Goal: Information Seeking & Learning: Learn about a topic

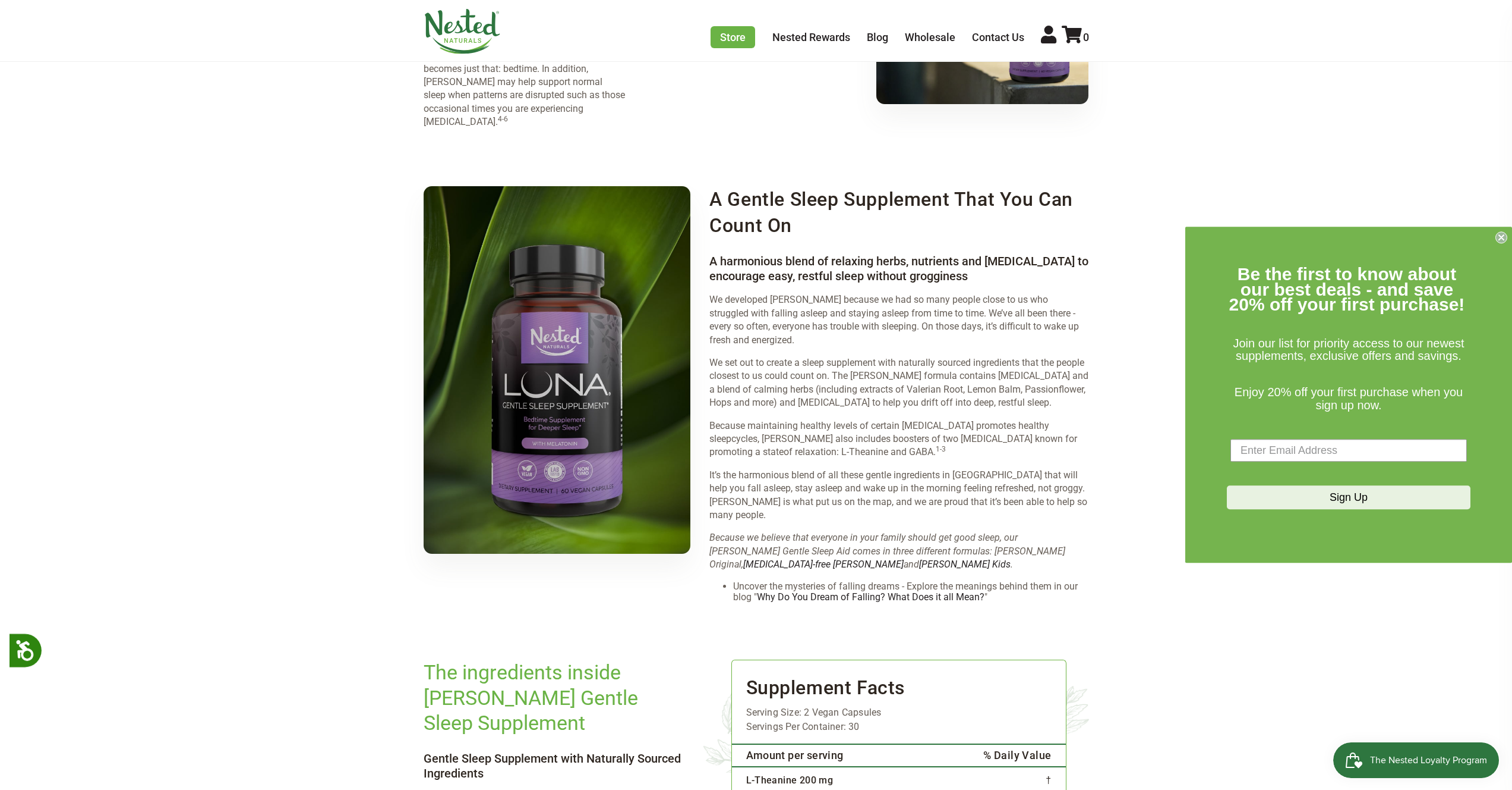
scroll to position [1297, 0]
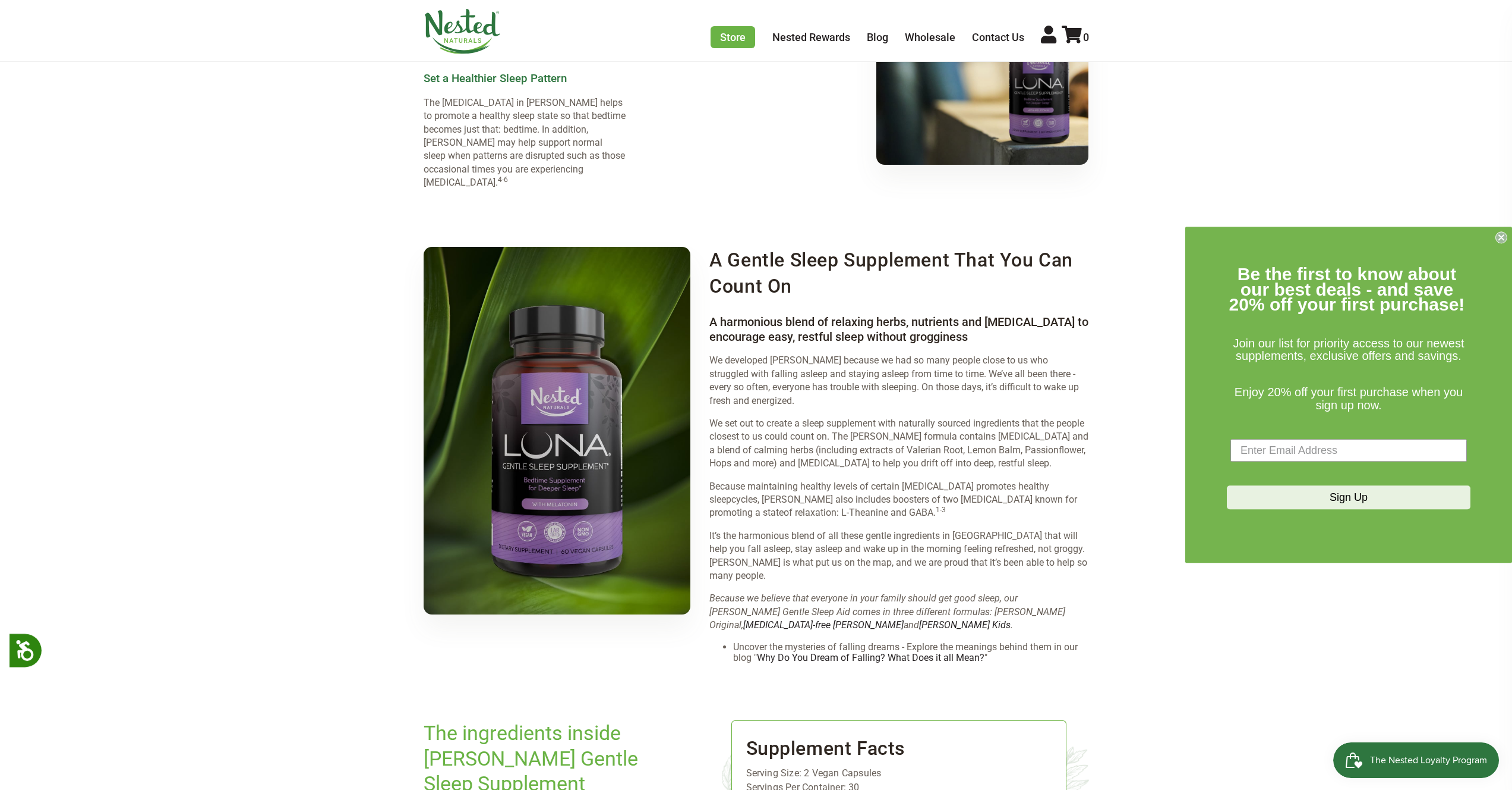
click at [471, 27] on img at bounding box center [462, 31] width 77 height 46
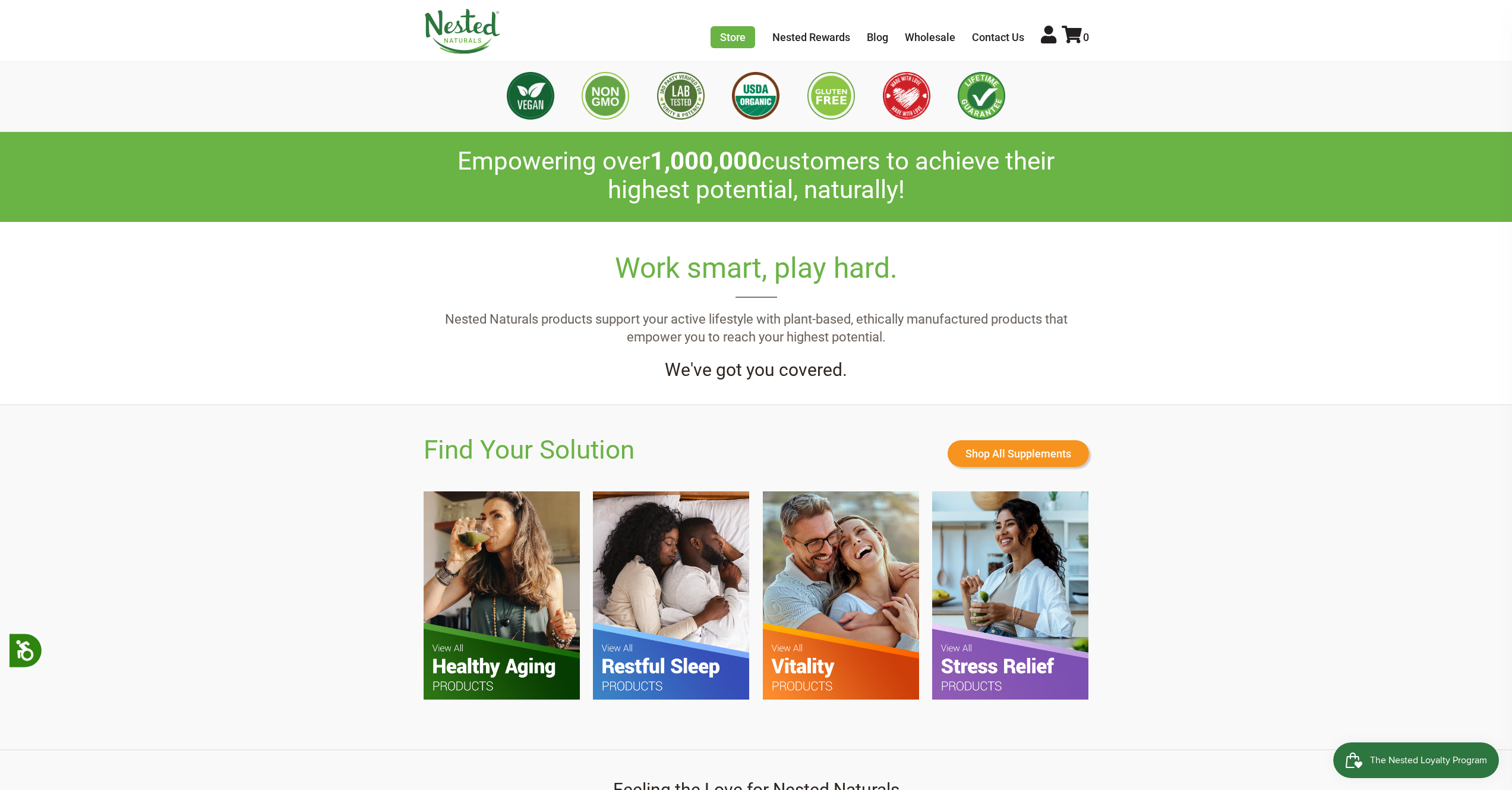
scroll to position [651, 0]
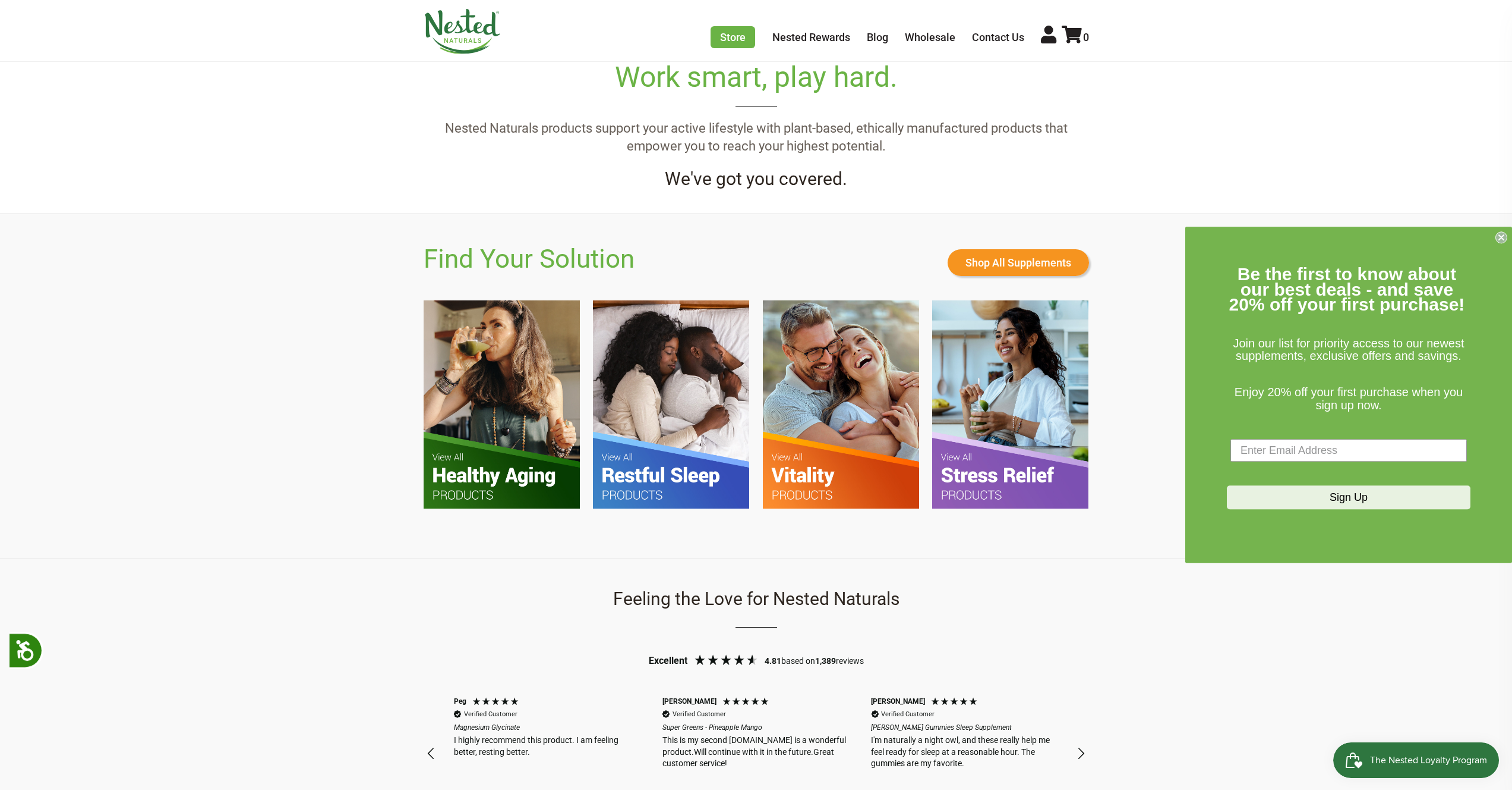
click at [663, 379] on img at bounding box center [671, 403] width 156 height 207
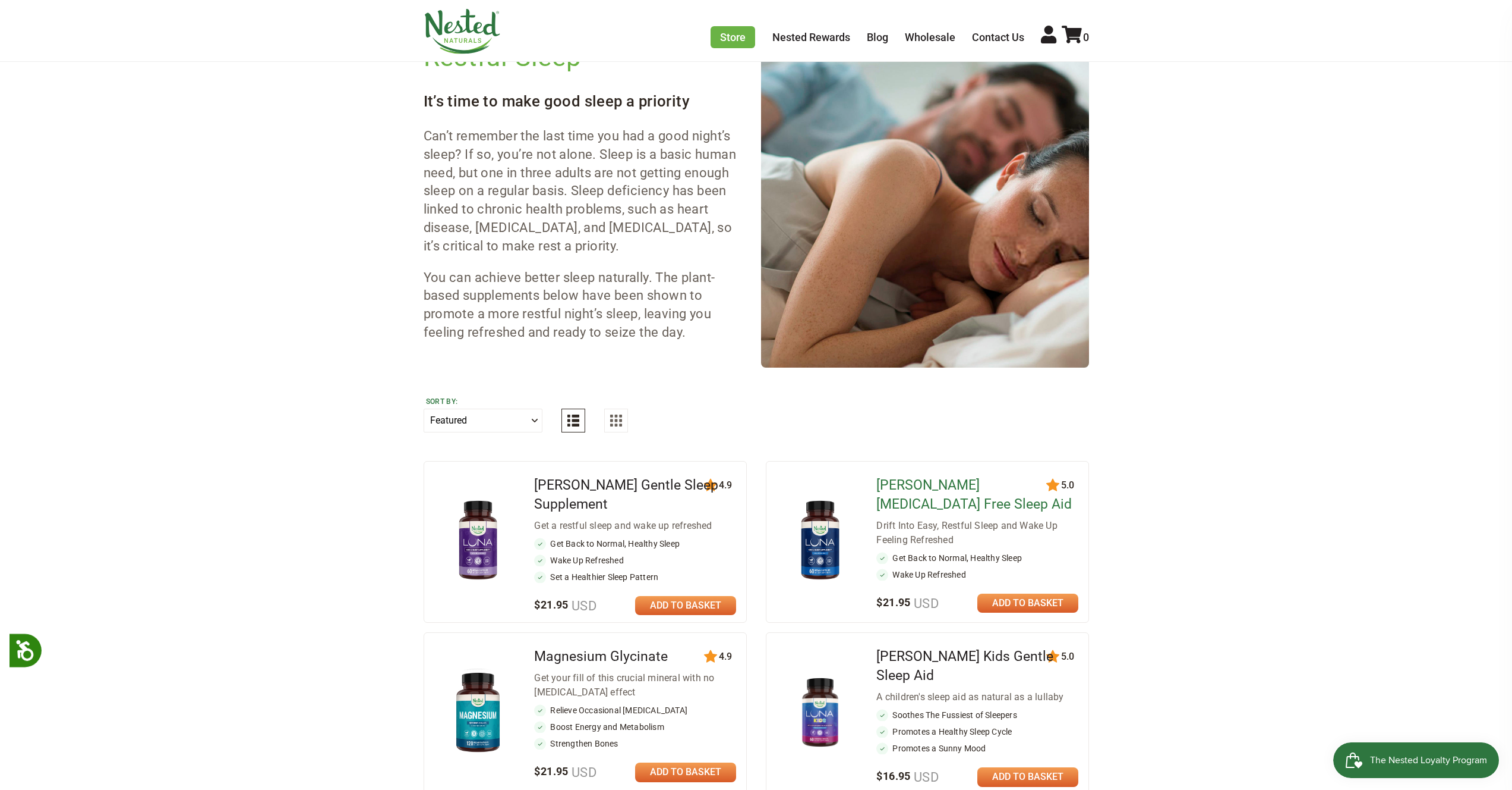
click at [966, 482] on link "LUNA Melatonin Free Sleep Aid" at bounding box center [974, 494] width 196 height 35
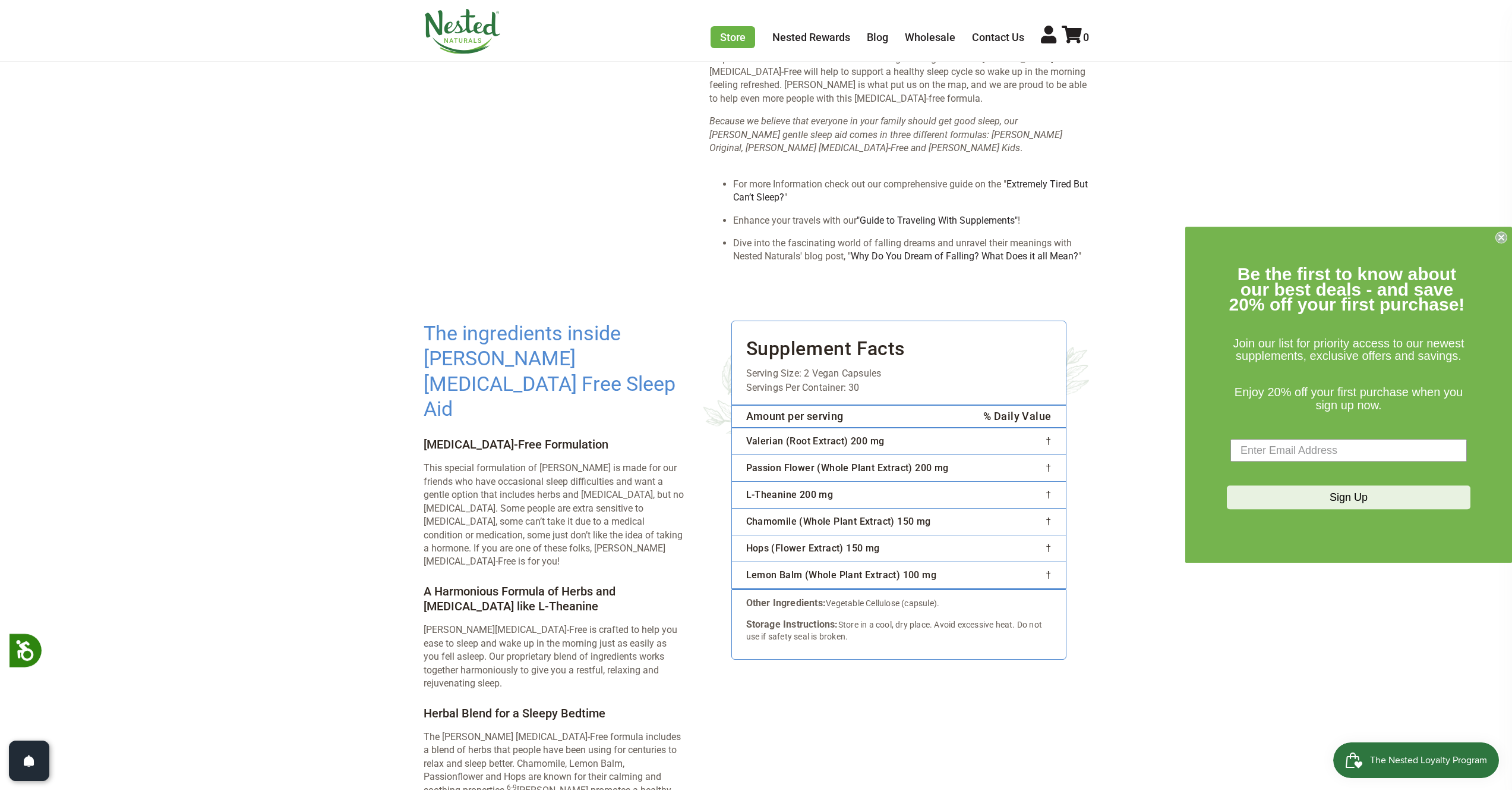
scroll to position [1745, 0]
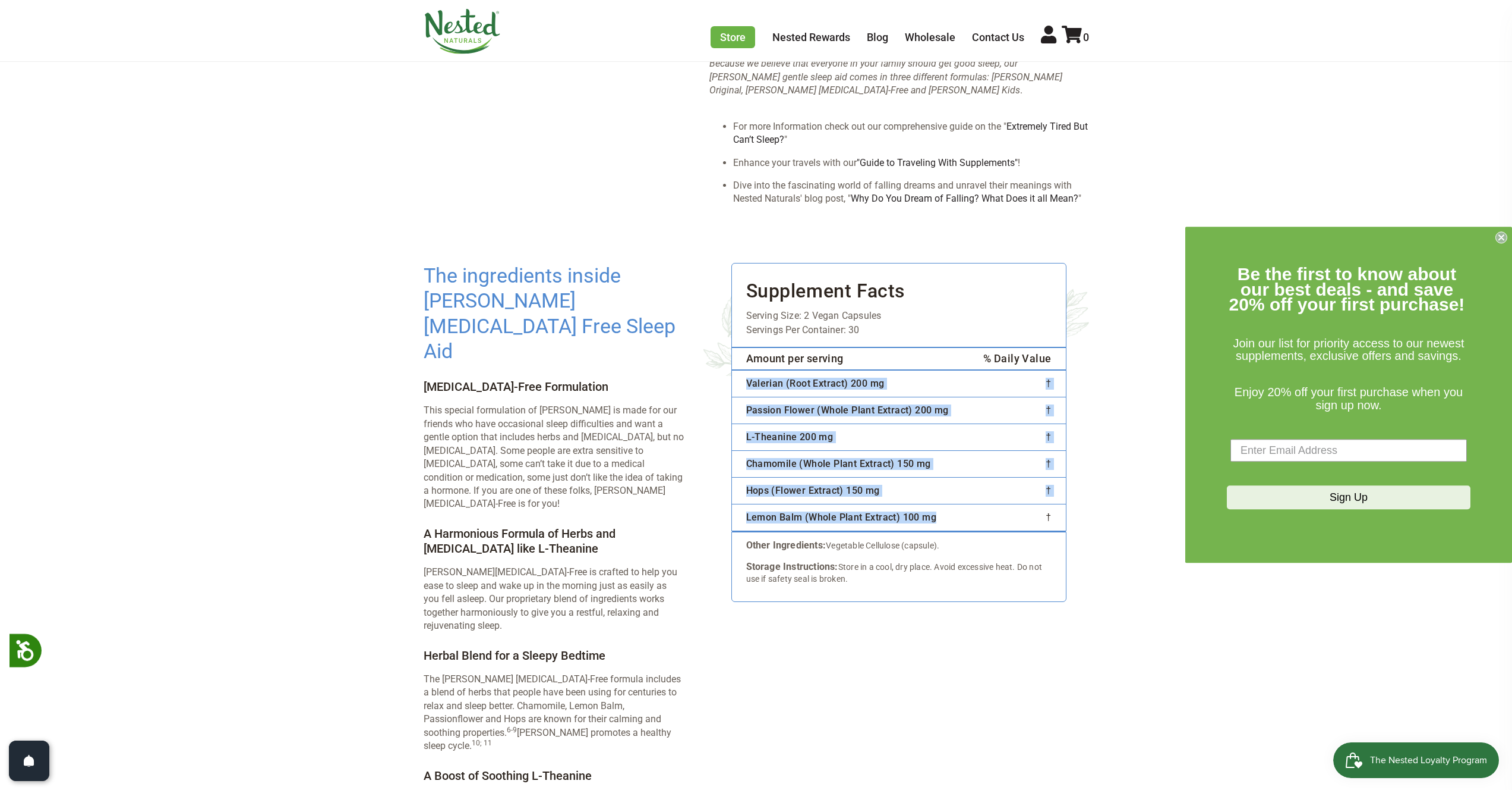
drag, startPoint x: 747, startPoint y: 335, endPoint x: 963, endPoint y: 468, distance: 253.7
click at [963, 468] on tbody "Valerian (Root Extract) 200 mg † Passion Flower (Whole Plant Extract) 200 mg † …" at bounding box center [899, 450] width 334 height 161
copy tbody "Valerian (Root Extract) 200 mg † Passion Flower (Whole Plant Extract) 200 mg † …"
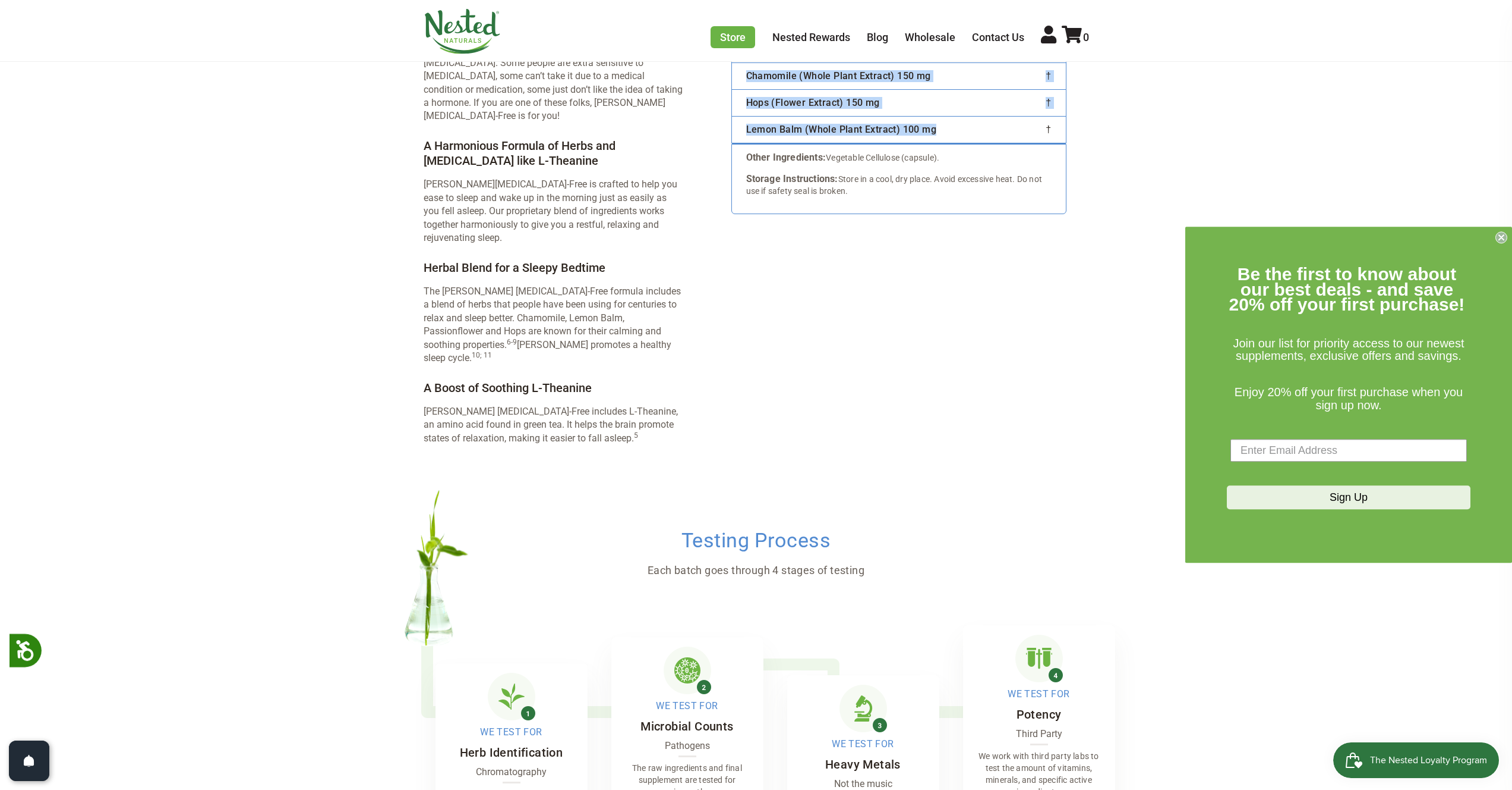
scroll to position [2332, 0]
